Goal: Task Accomplishment & Management: Use online tool/utility

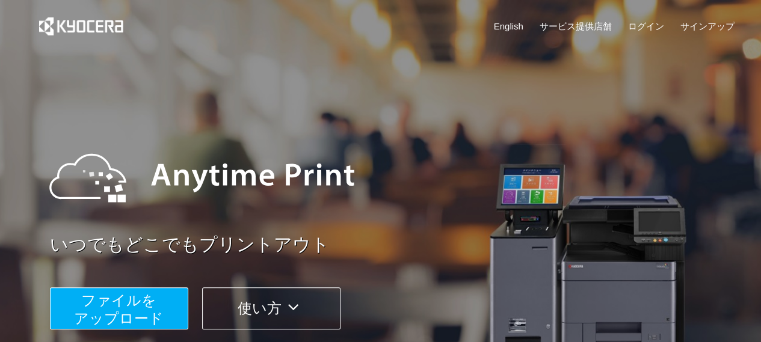
click at [137, 304] on span "ファイルを ​​アップロード" at bounding box center [119, 309] width 90 height 34
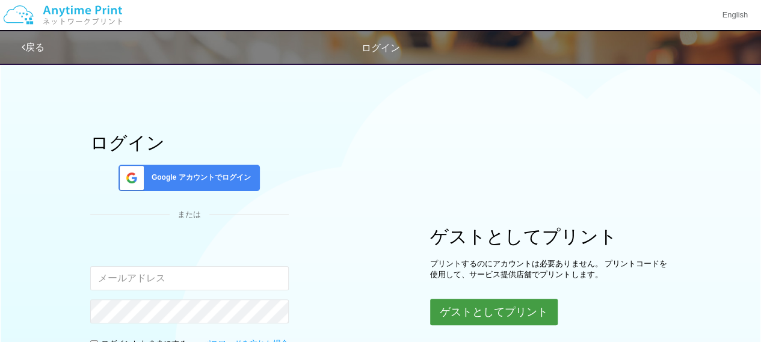
click at [505, 318] on button "ゲストとしてプリント" at bounding box center [493, 312] width 127 height 26
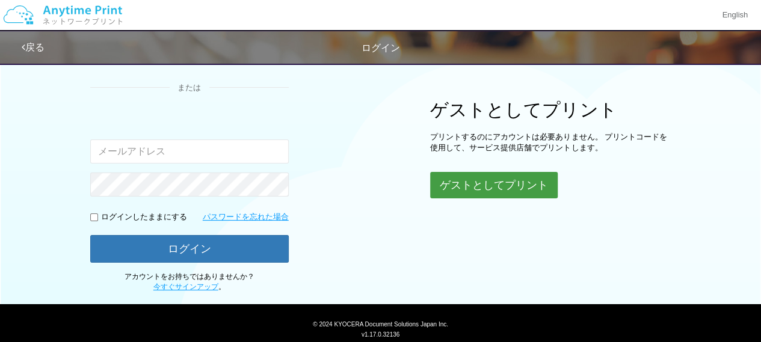
scroll to position [129, 0]
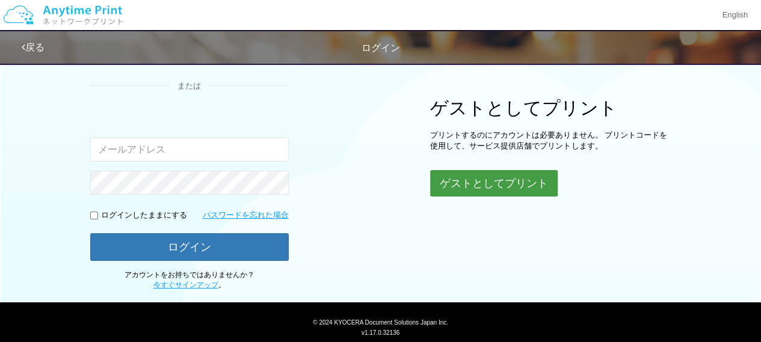
click at [507, 175] on button "ゲストとしてプリント" at bounding box center [493, 183] width 127 height 26
click at [501, 185] on button "ゲストとしてプリント" at bounding box center [493, 183] width 127 height 26
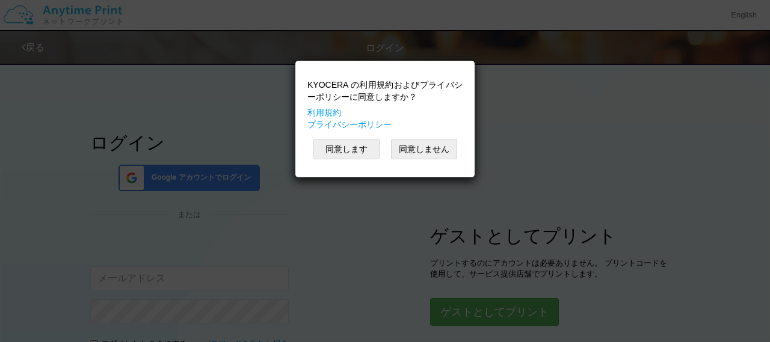
click at [760, 46] on html "KYOCERA の利用規約およびプライバシーポリシーに同意しますか？ 利用規約 プライバシーポリシー 同意します 同意しません KYOCERA の利用規約およ…" at bounding box center [385, 171] width 770 height 342
click at [360, 155] on button "同意します" at bounding box center [346, 149] width 66 height 20
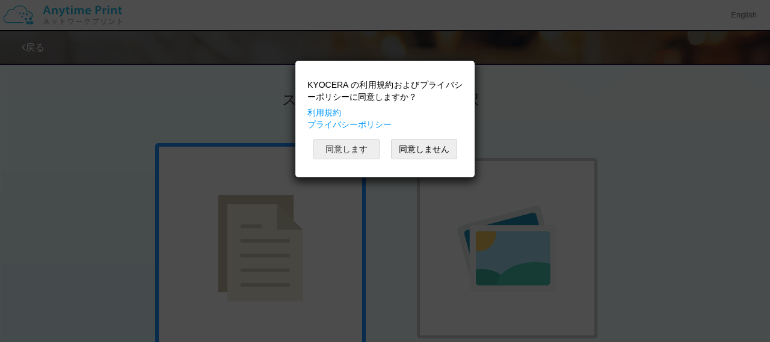
click at [358, 144] on button "同意します" at bounding box center [346, 149] width 66 height 20
click at [370, 146] on button "同意します" at bounding box center [346, 149] width 66 height 20
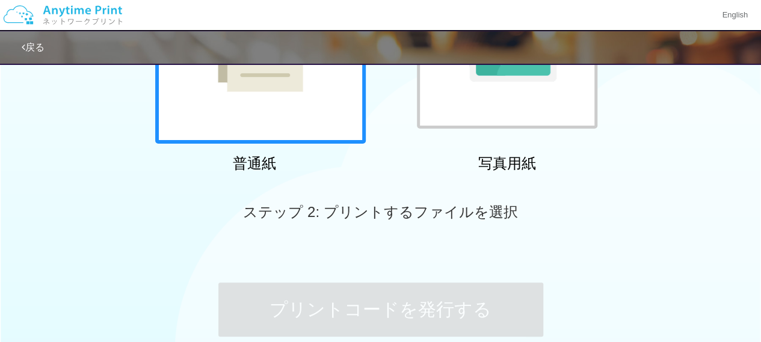
scroll to position [103, 0]
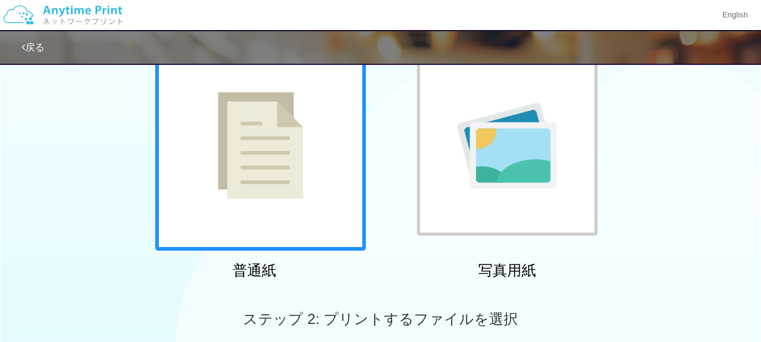
click at [289, 119] on div at bounding box center [260, 145] width 210 height 210
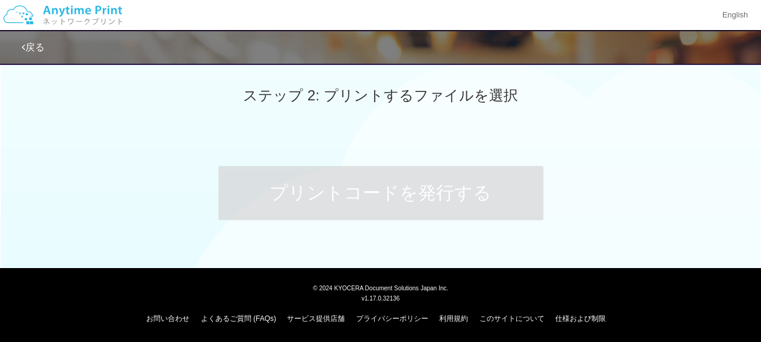
scroll to position [27, 0]
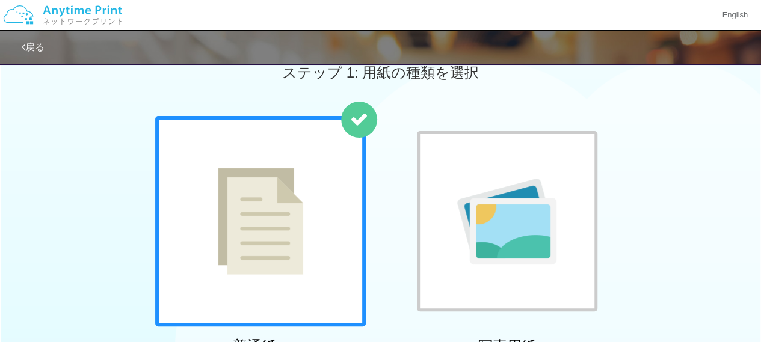
click at [327, 138] on div at bounding box center [260, 221] width 210 height 210
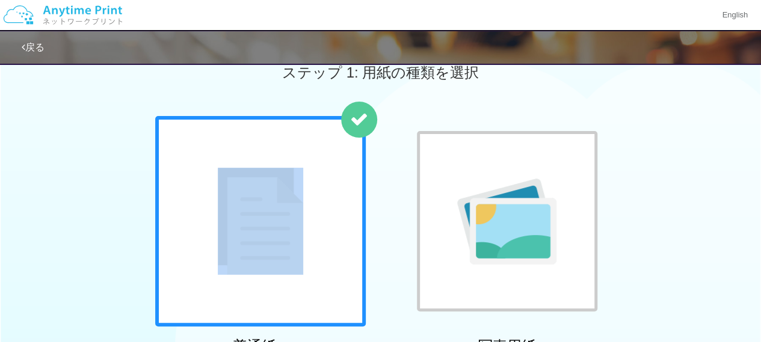
click at [327, 138] on div at bounding box center [260, 221] width 210 height 210
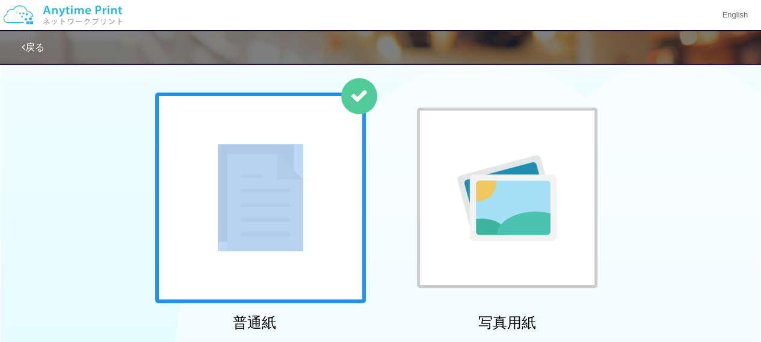
scroll to position [0, 0]
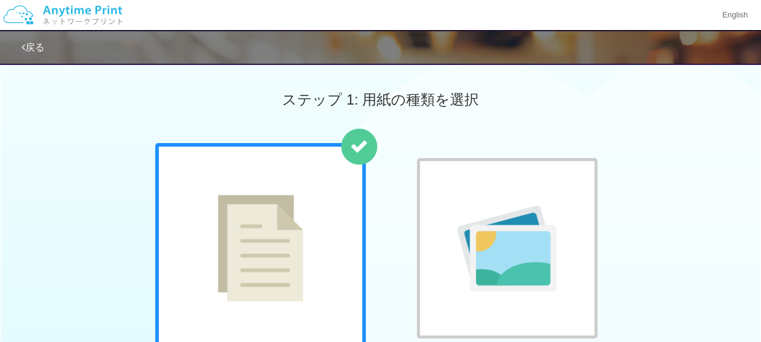
click at [492, 227] on div at bounding box center [507, 248] width 180 height 180
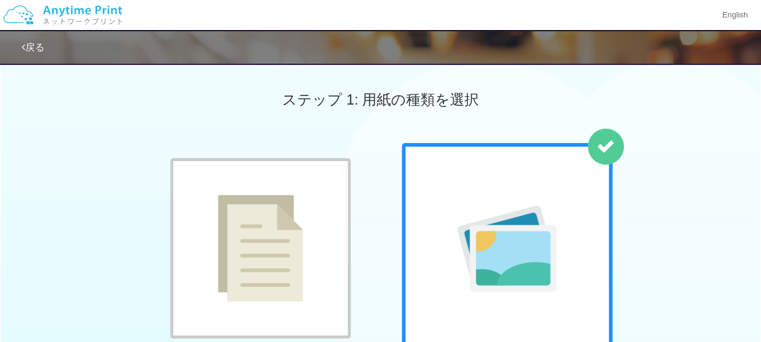
click at [253, 180] on div at bounding box center [260, 248] width 180 height 180
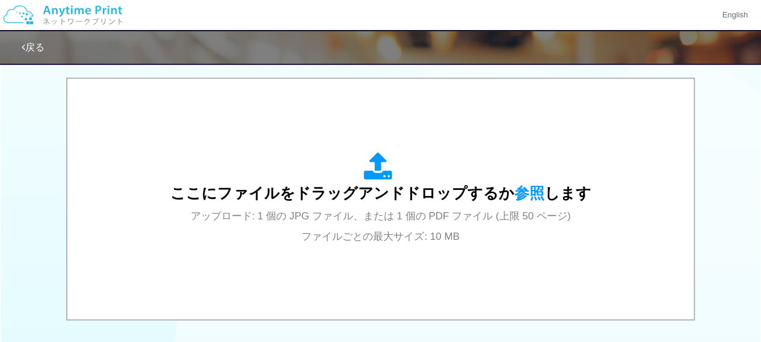
scroll to position [381, 0]
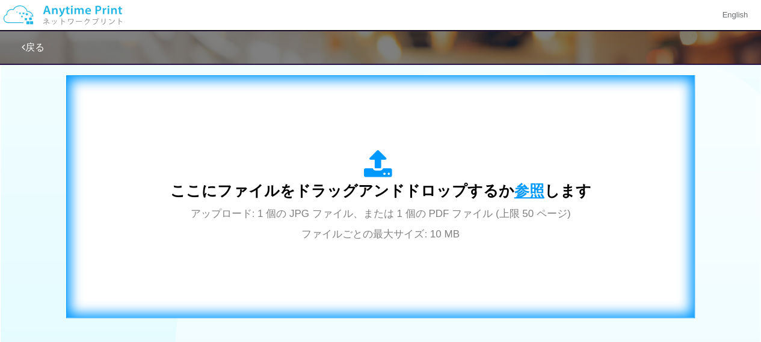
click at [516, 191] on span "参照" at bounding box center [529, 190] width 30 height 17
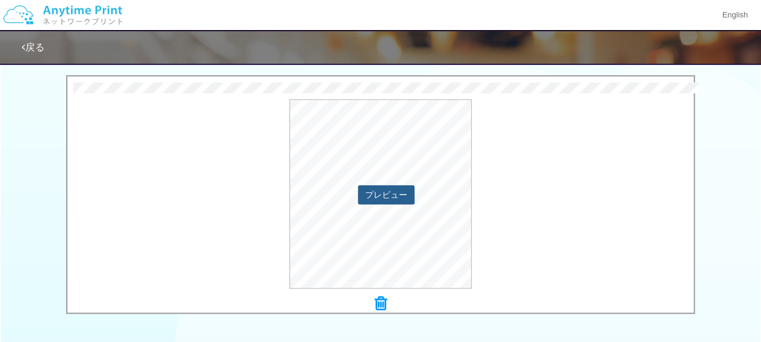
click at [387, 194] on button "プレビュー" at bounding box center [386, 194] width 57 height 19
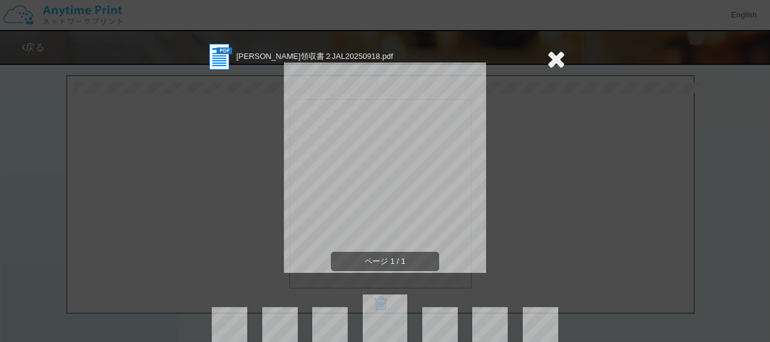
click at [551, 61] on icon at bounding box center [555, 59] width 19 height 24
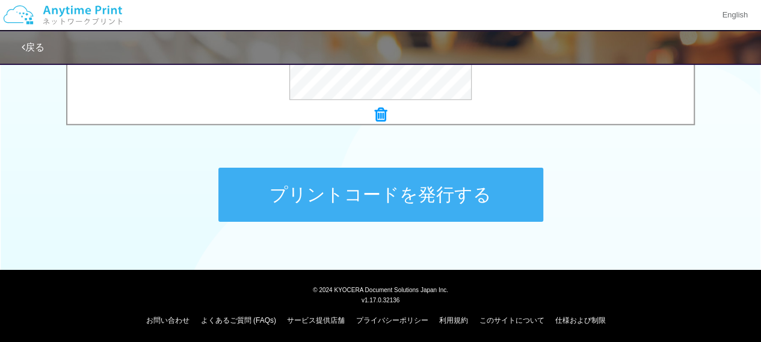
scroll to position [572, 0]
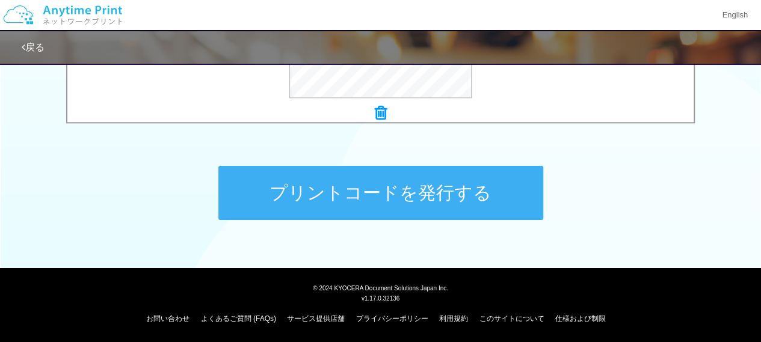
click at [388, 203] on button "プリントコードを発行する" at bounding box center [380, 193] width 325 height 54
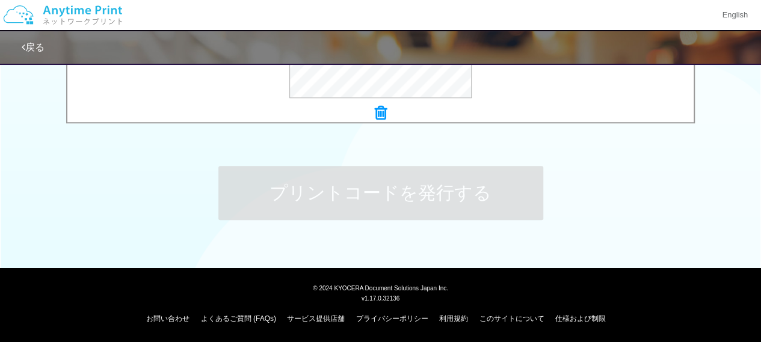
scroll to position [0, 0]
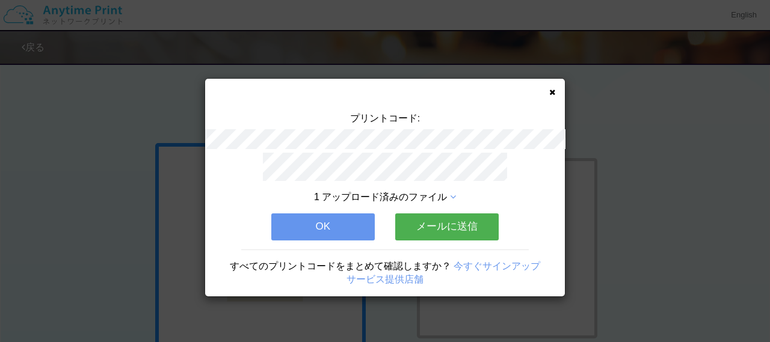
click at [388, 203] on div "1 アップロード済みのファイル OK メールに送信 すべてのプリントコードをまとめて確認しますか？ 今すぐサインアップ サービス提供店舗" at bounding box center [385, 225] width 360 height 144
click at [352, 218] on button "OK" at bounding box center [322, 226] width 103 height 26
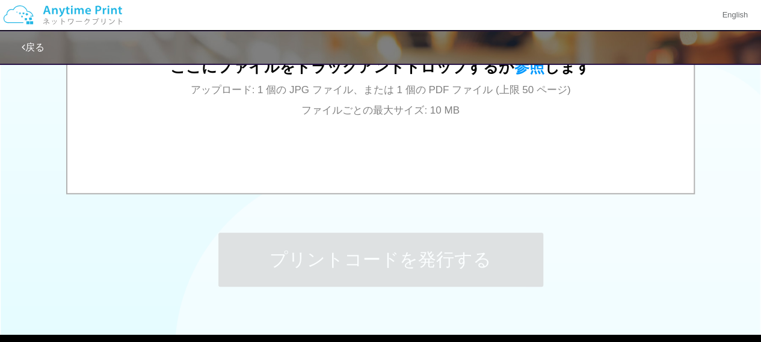
scroll to position [572, 0]
